Goal: Information Seeking & Learning: Learn about a topic

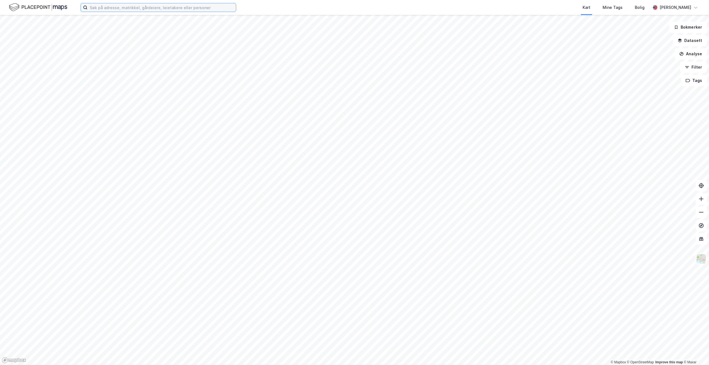
click at [144, 11] on input at bounding box center [161, 7] width 148 height 8
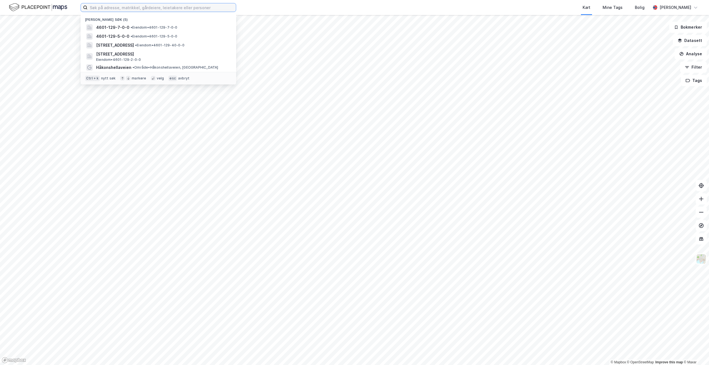
paste input "Risavika 2"
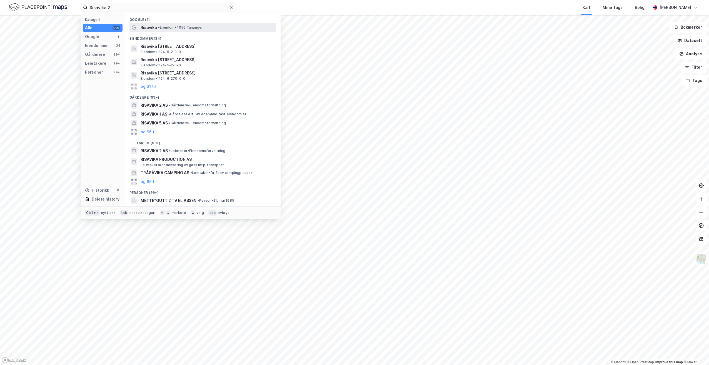
click at [173, 27] on span "• Eiendom • 4056 Tananger" at bounding box center [180, 27] width 45 height 4
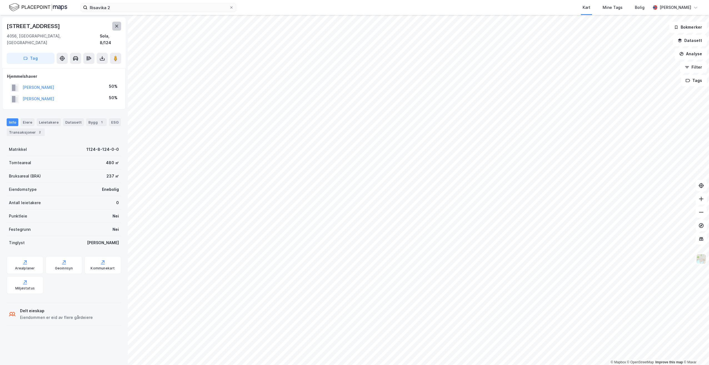
click at [116, 28] on icon at bounding box center [116, 26] width 4 height 4
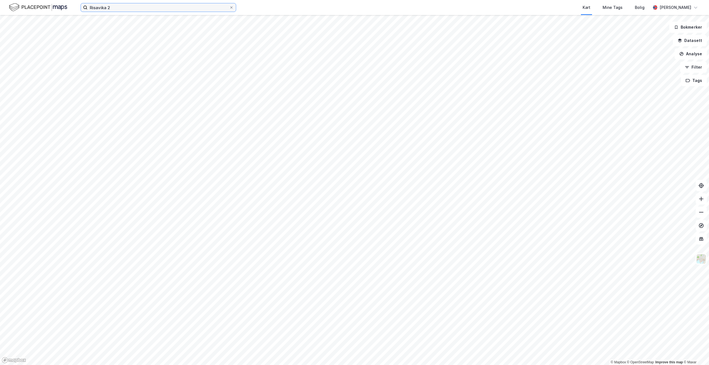
click at [123, 7] on input "Risavika 2" at bounding box center [158, 7] width 142 height 8
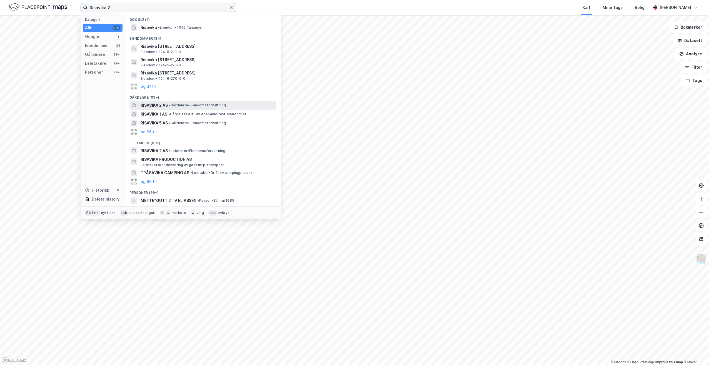
type input "Risavika 2"
click at [204, 103] on span "• Gårdeiere • Eiendomsforvaltning" at bounding box center [197, 105] width 57 height 4
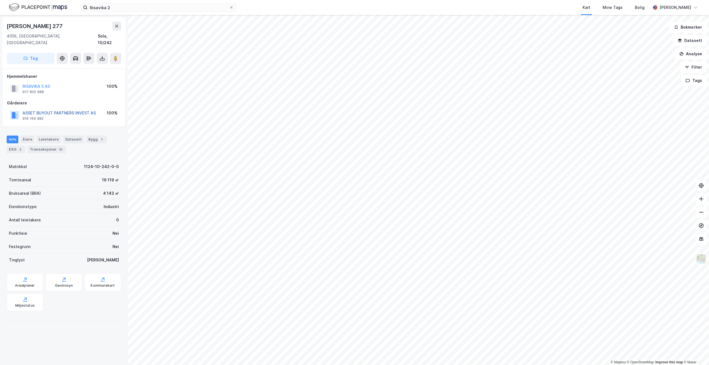
click at [0, 0] on button "ASSET BUYOUT PARTNERS INVEST AS" at bounding box center [0, 0] width 0 height 0
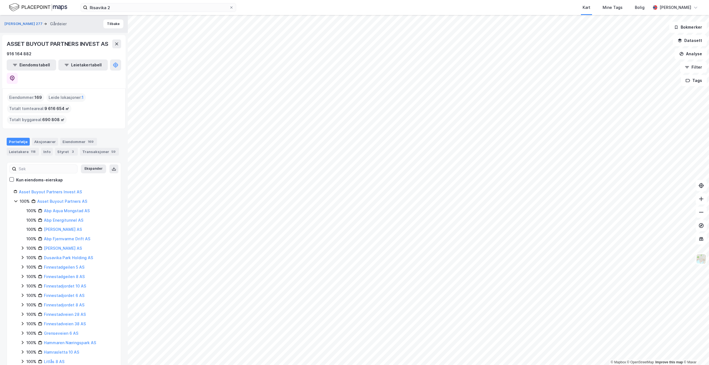
click at [14, 200] on icon at bounding box center [15, 201] width 3 height 2
